Goal: Task Accomplishment & Management: Manage account settings

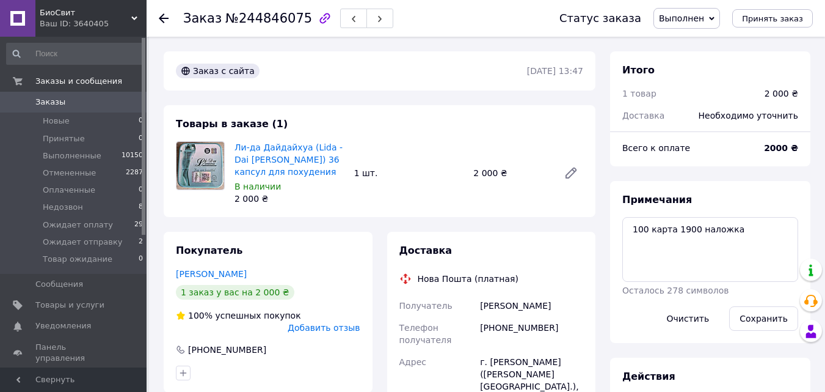
scroll to position [785, 0]
click at [80, 240] on span "Ожидает отправку" at bounding box center [83, 241] width 80 height 11
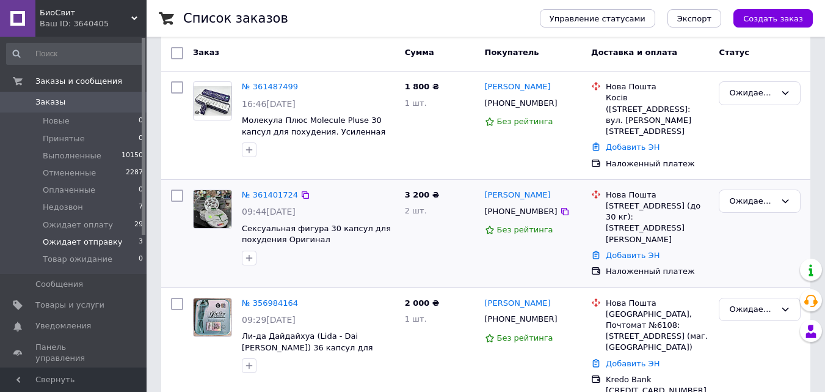
scroll to position [109, 0]
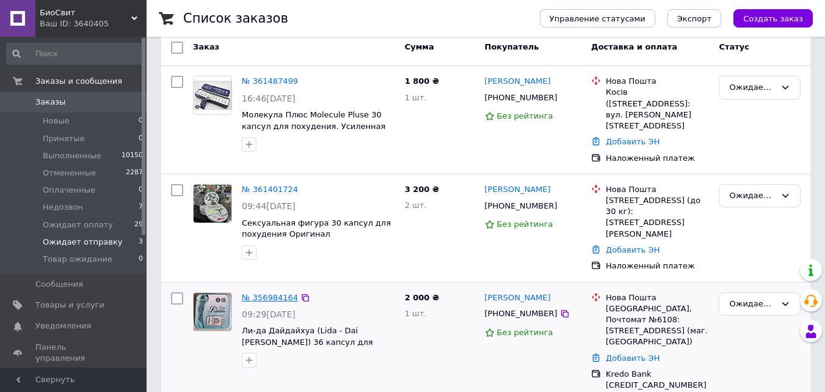
click at [265, 293] on link "№ 356984164" at bounding box center [270, 297] width 56 height 9
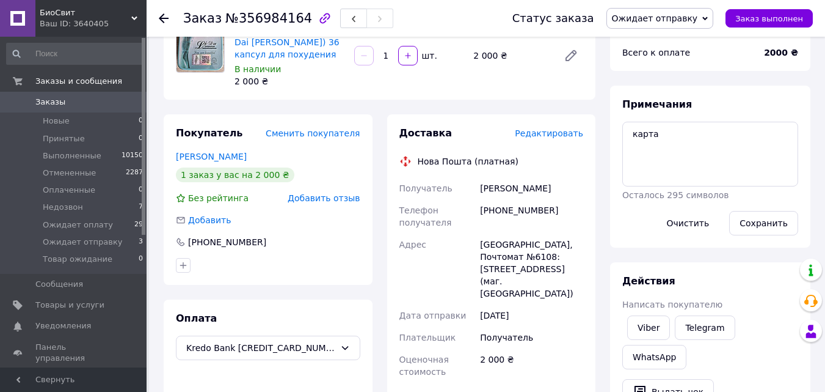
scroll to position [122, 0]
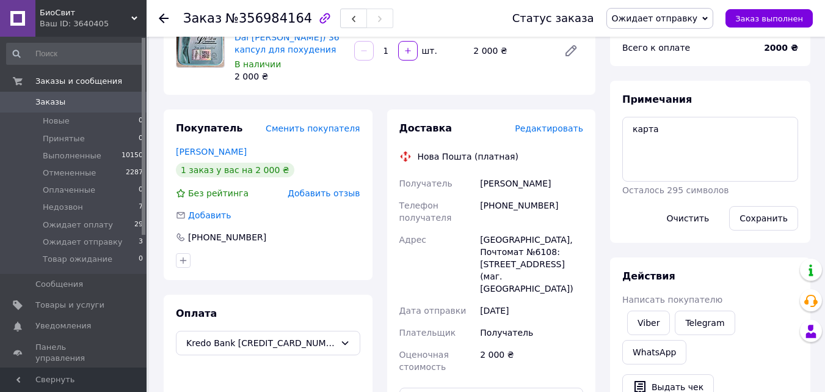
click at [508, 201] on div "[PHONE_NUMBER]" at bounding box center [532, 211] width 108 height 34
copy div "380961636671"
click at [498, 188] on div "[PERSON_NAME]" at bounding box center [532, 183] width 108 height 22
click at [498, 183] on div "[PERSON_NAME]" at bounding box center [532, 183] width 108 height 22
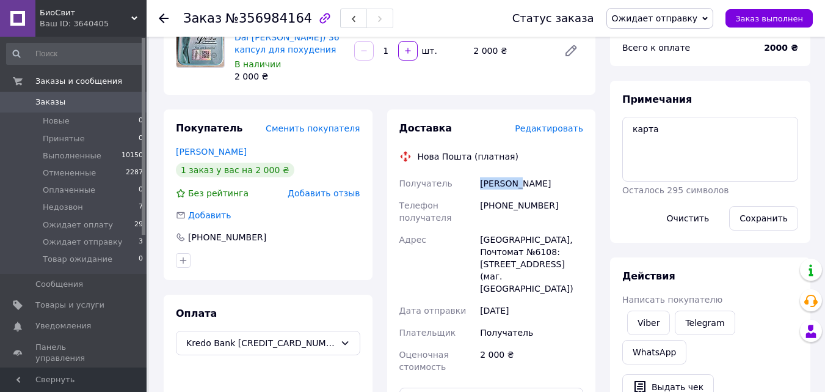
click at [498, 183] on div "[PERSON_NAME]" at bounding box center [532, 183] width 108 height 22
copy div "[PERSON_NAME]"
click at [525, 176] on div "[PERSON_NAME]" at bounding box center [532, 183] width 108 height 22
click at [530, 180] on div "[PERSON_NAME]" at bounding box center [532, 183] width 108 height 22
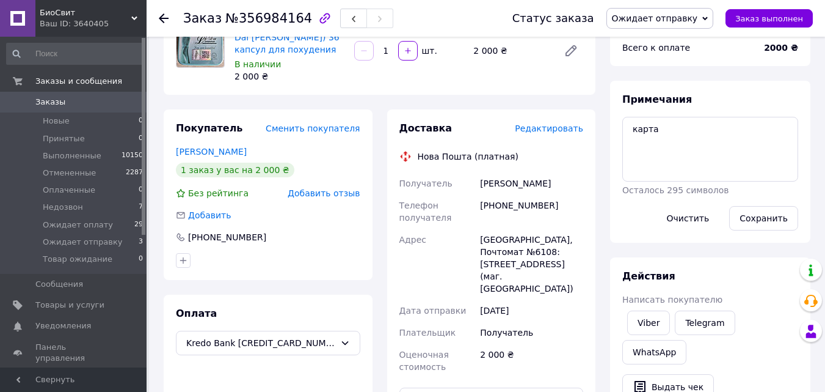
copy div "[PERSON_NAME]"
click at [579, 237] on div "[GEOGRAPHIC_DATA], Почтомат №6108: [STREET_ADDRESS] (маг. [GEOGRAPHIC_DATA])" at bounding box center [532, 264] width 108 height 71
click at [573, 240] on div "[GEOGRAPHIC_DATA], Почтомат №6108: [STREET_ADDRESS] (маг. [GEOGRAPHIC_DATA])" at bounding box center [532, 264] width 108 height 71
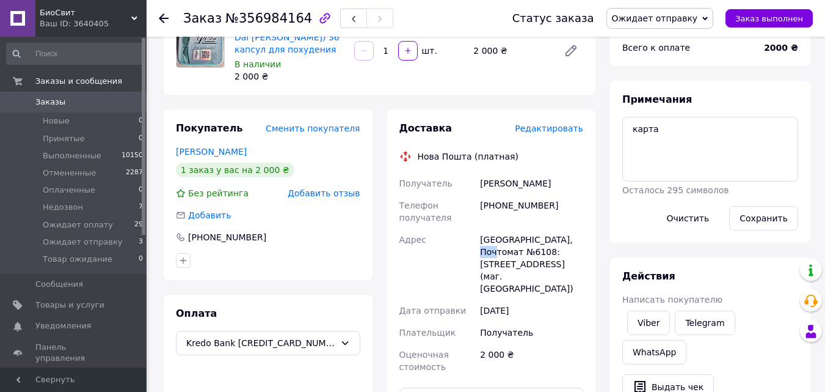
copy div "6108"
click at [772, 19] on span "Заказ выполнен" at bounding box center [770, 18] width 68 height 9
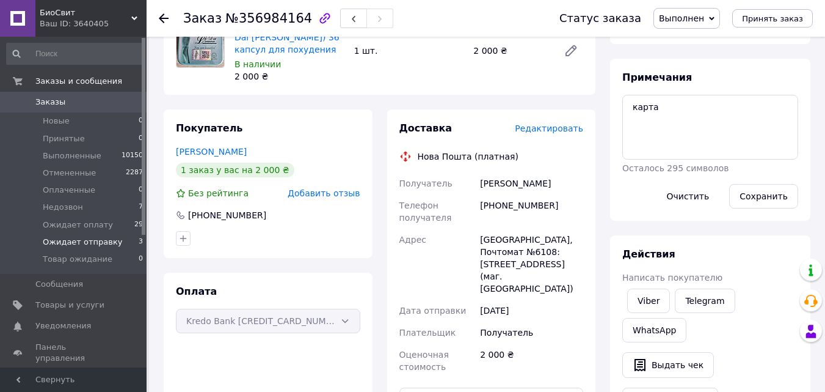
click at [101, 239] on span "Ожидает отправку" at bounding box center [83, 241] width 80 height 11
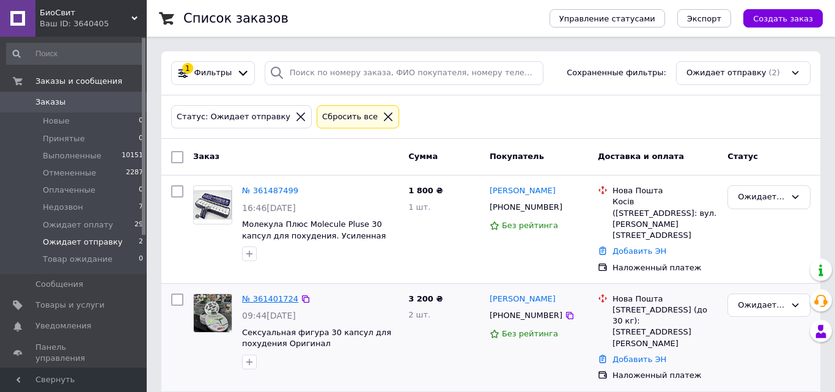
click at [279, 294] on link "№ 361401724" at bounding box center [270, 298] width 56 height 9
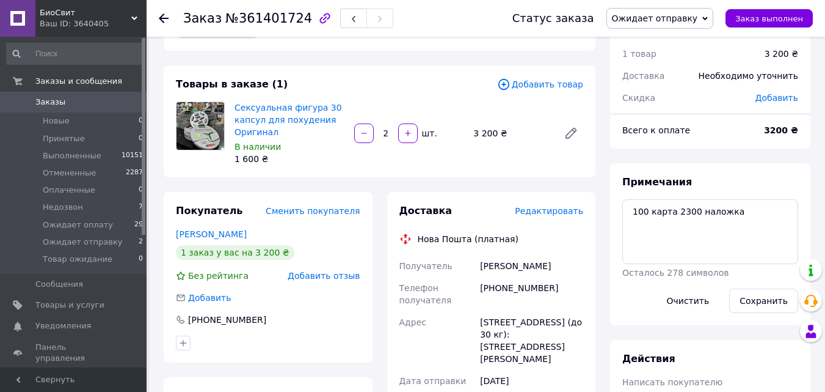
scroll to position [61, 0]
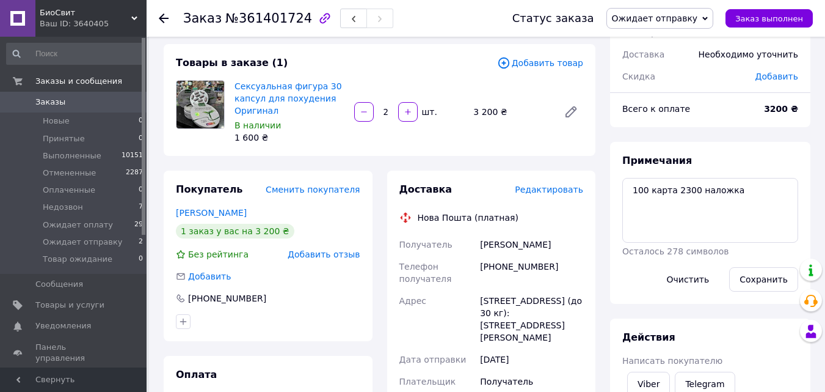
click at [505, 263] on div "[PHONE_NUMBER]" at bounding box center [532, 272] width 108 height 34
copy div "380501689776"
click at [497, 241] on div "[PERSON_NAME]" at bounding box center [532, 244] width 108 height 22
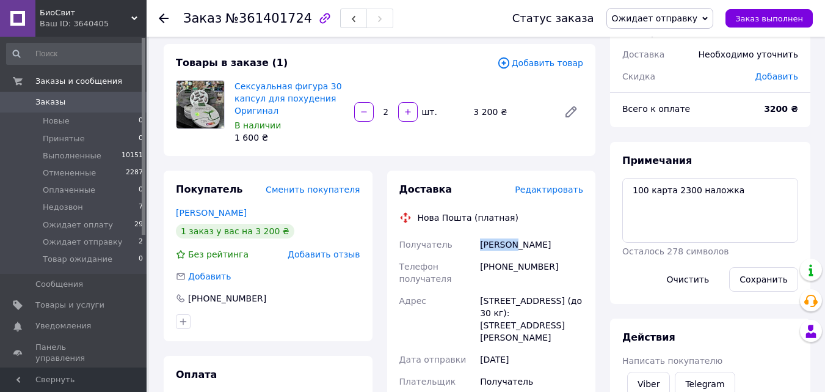
copy div "[PERSON_NAME]"
click at [534, 240] on div "[PERSON_NAME]" at bounding box center [532, 244] width 108 height 22
copy div "Виктория"
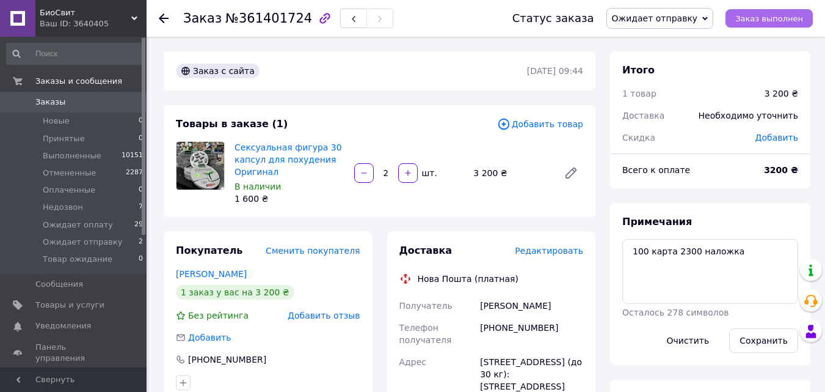
click at [797, 21] on span "Заказ выполнен" at bounding box center [770, 18] width 68 height 9
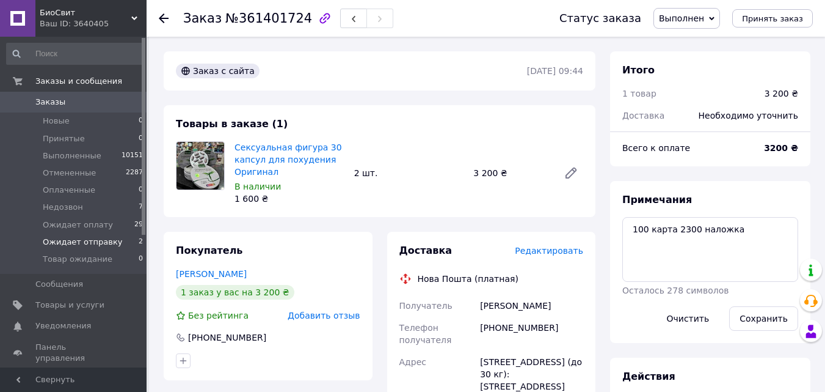
click at [93, 238] on span "Ожидает отправку" at bounding box center [83, 241] width 80 height 11
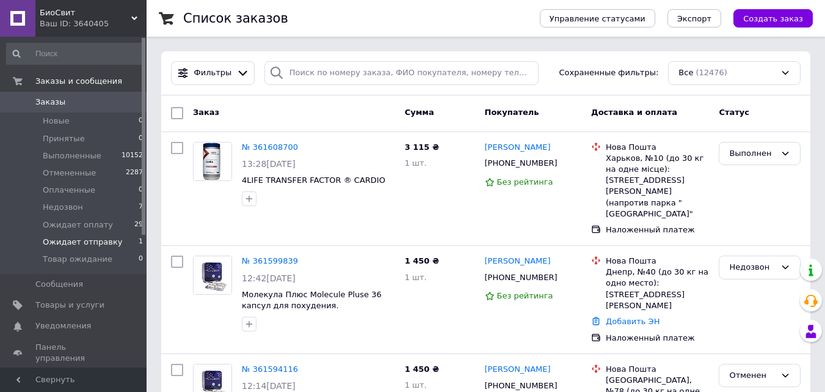
click at [87, 238] on span "Ожидает отправку" at bounding box center [83, 241] width 80 height 11
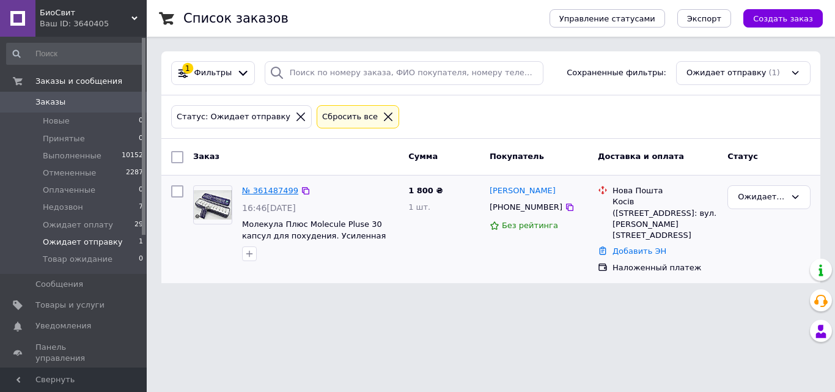
click at [265, 186] on link "№ 361487499" at bounding box center [270, 190] width 56 height 9
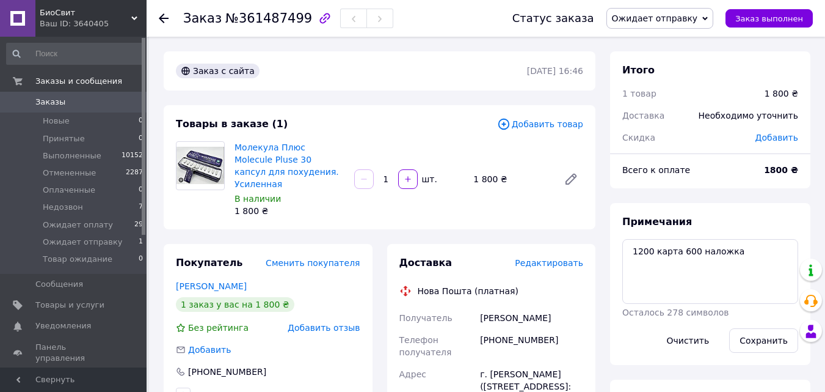
scroll to position [61, 0]
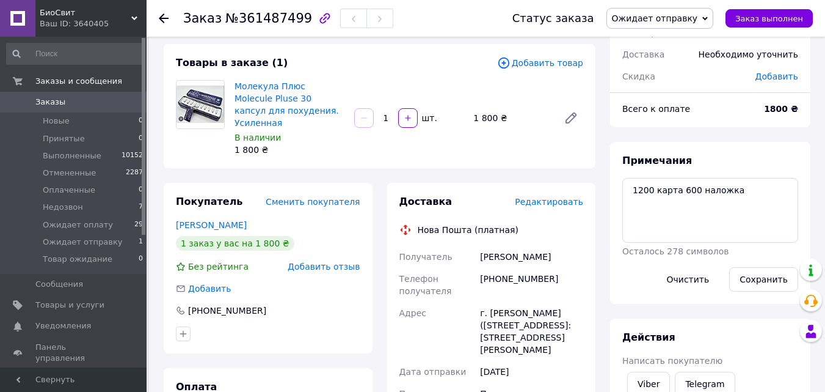
click at [521, 268] on div "[PHONE_NUMBER]" at bounding box center [532, 285] width 108 height 34
copy div "380506106406"
click at [497, 246] on div "[PERSON_NAME]" at bounding box center [532, 257] width 108 height 22
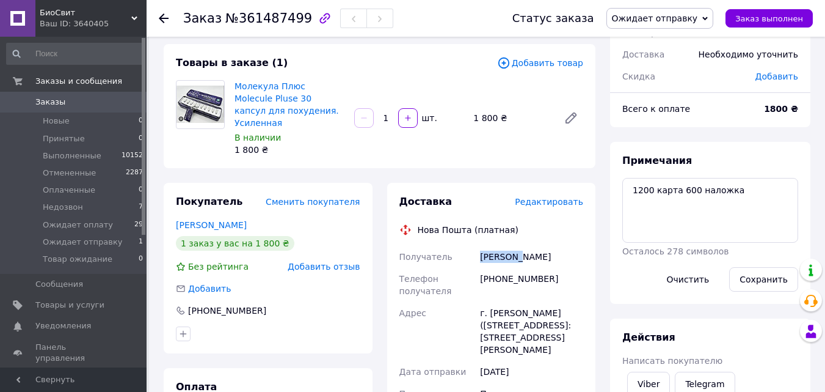
copy div "Чернова"
click at [540, 246] on div "[PERSON_NAME]" at bounding box center [532, 257] width 108 height 22
copy div "[PERSON_NAME]"
click at [780, 20] on span "Заказ выполнен" at bounding box center [770, 18] width 68 height 9
